Goal: Contribute content: Contribute content

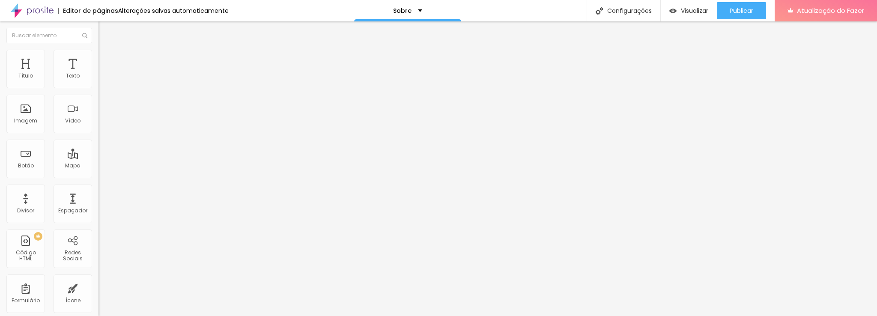
click at [104, 74] on font "Trocar imagem" at bounding box center [125, 69] width 42 height 7
click at [745, 12] on font "Publicar" at bounding box center [742, 10] width 24 height 9
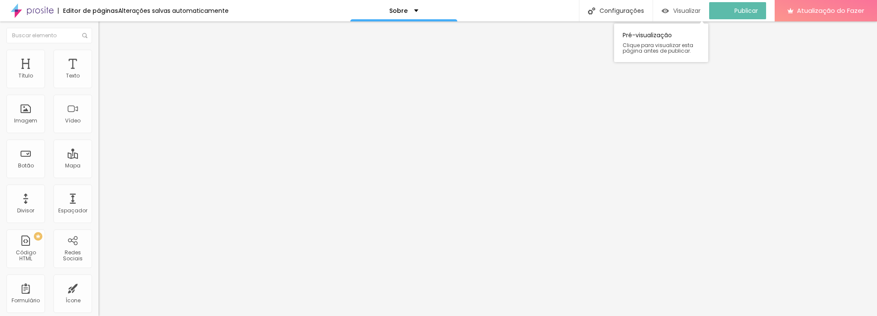
click at [679, 14] on div "Visualizar" at bounding box center [681, 10] width 39 height 17
click at [99, 82] on button "button" at bounding box center [105, 77] width 12 height 9
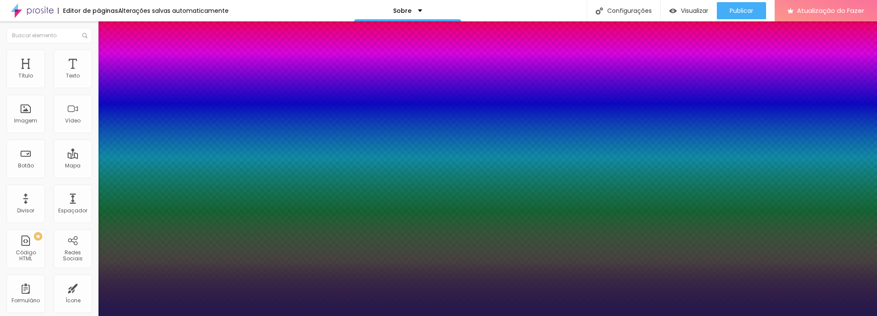
type input "1"
click at [198, 316] on div at bounding box center [438, 316] width 877 height 0
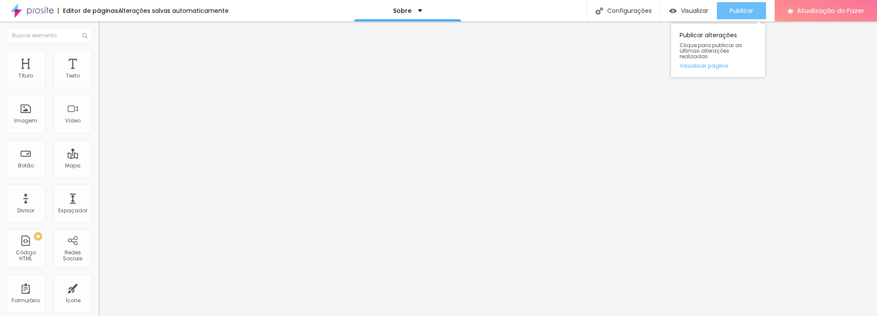
click at [756, 11] on button "Publicar" at bounding box center [741, 10] width 49 height 17
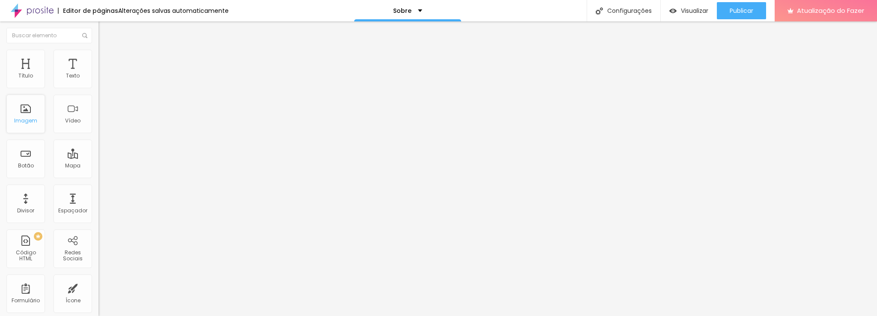
click at [29, 120] on font "Imagem" at bounding box center [25, 120] width 23 height 7
click at [21, 123] on font "Imagem" at bounding box center [25, 120] width 23 height 7
click at [553, 12] on div "Editor de páginas Última versão salva em 26/08/2023 Ensaio Gestante Configuraçõ…" at bounding box center [438, 10] width 877 height 21
click at [430, 9] on div "Ensaio Gestante" at bounding box center [399, 11] width 62 height 6
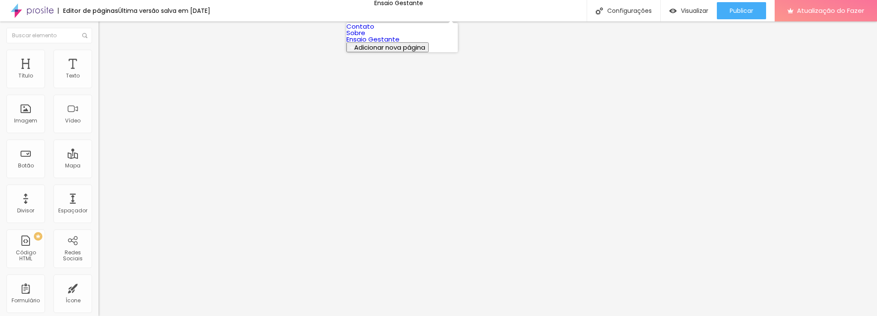
click at [365, 37] on font "Sobre" at bounding box center [356, 32] width 19 height 9
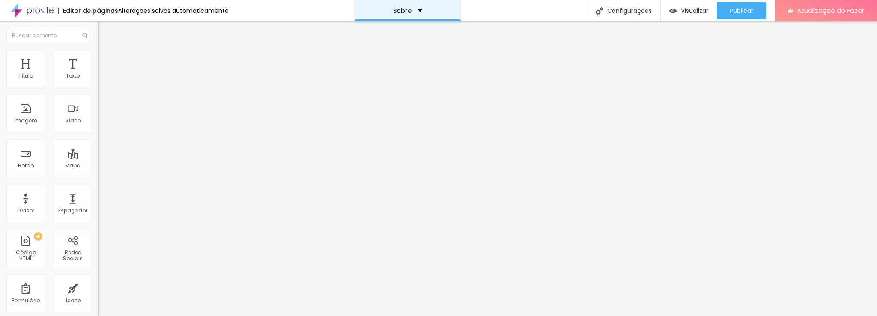
click at [420, 10] on div "Sobre" at bounding box center [407, 10] width 107 height 21
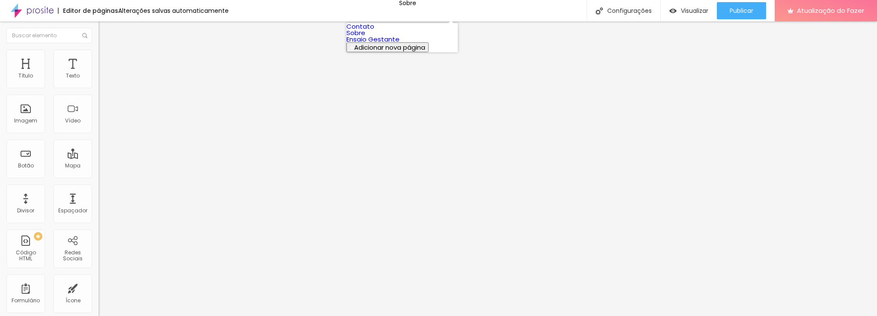
click at [374, 30] on link "Contato" at bounding box center [361, 26] width 28 height 9
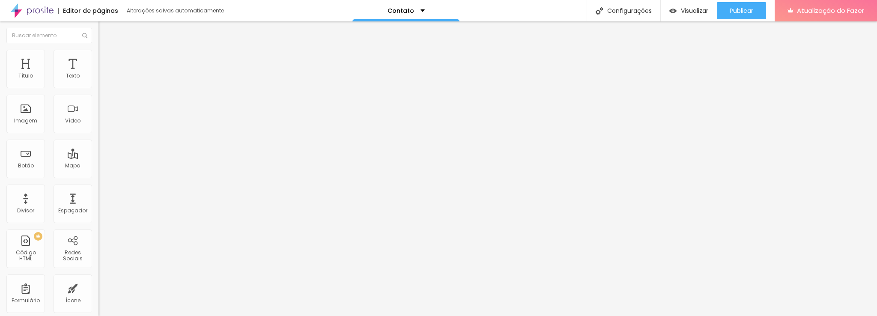
click at [104, 74] on font "Trocar imagem" at bounding box center [125, 69] width 42 height 7
click at [749, 13] on font "Publicar" at bounding box center [742, 10] width 24 height 9
click at [689, 11] on font "Visualizar" at bounding box center [686, 10] width 27 height 9
